Goal: Navigation & Orientation: Find specific page/section

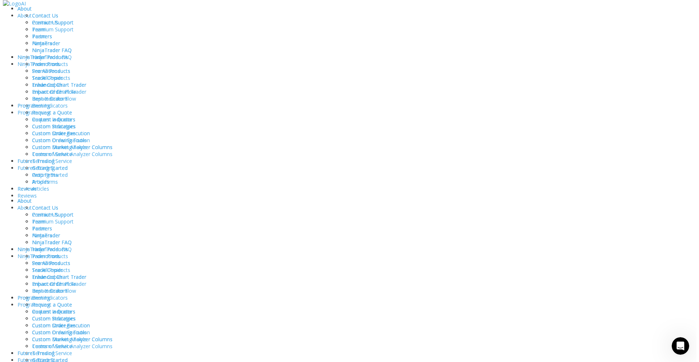
scroll to position [1227, 0]
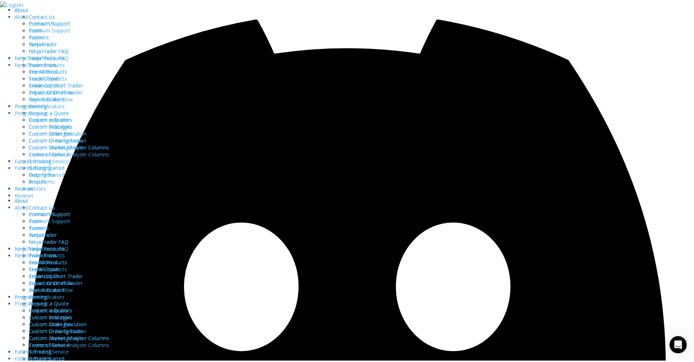
scroll to position [67, 0]
